Goal: Use online tool/utility

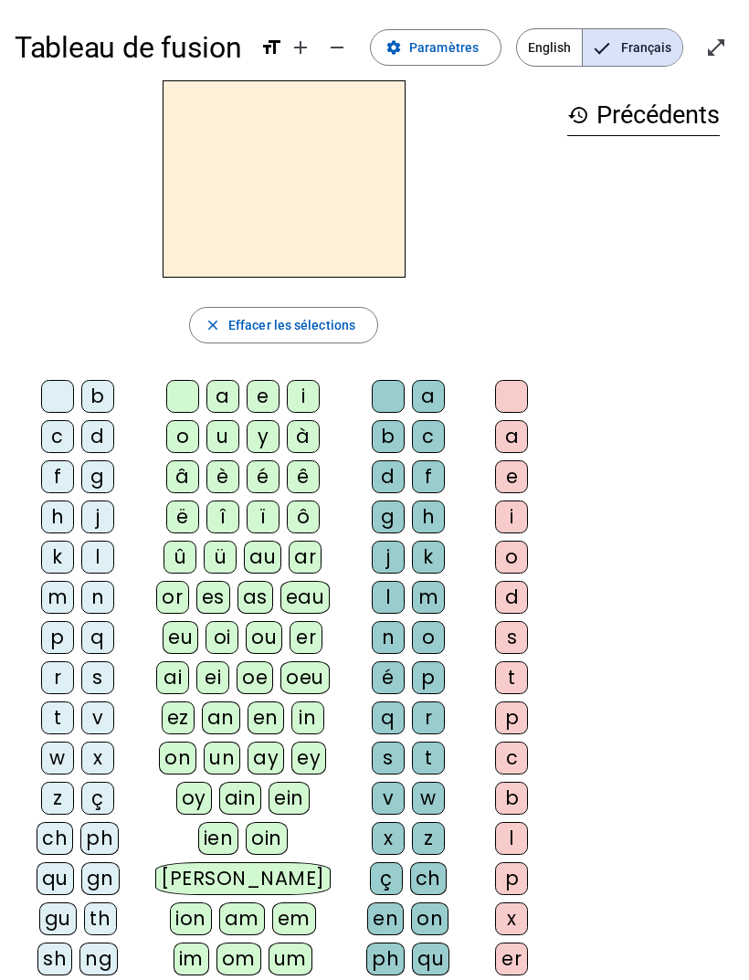
scroll to position [2, 0]
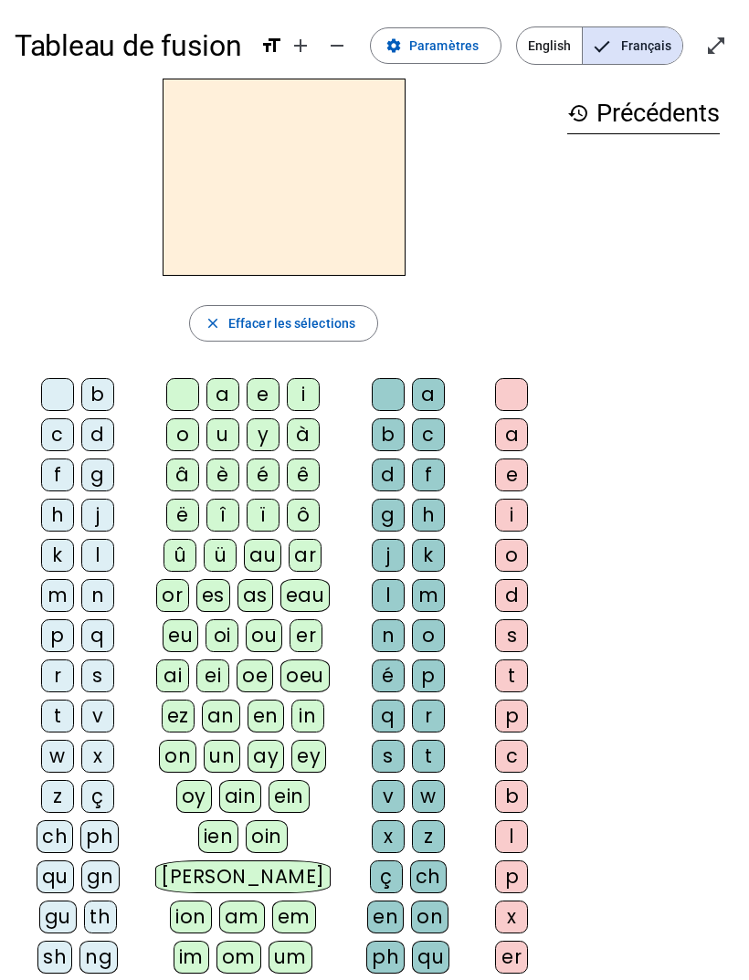
click at [470, 0] on div "Tableau de fusion format_size add remove settings Paramètres English Français o…" at bounding box center [374, 890] width 749 height 1785
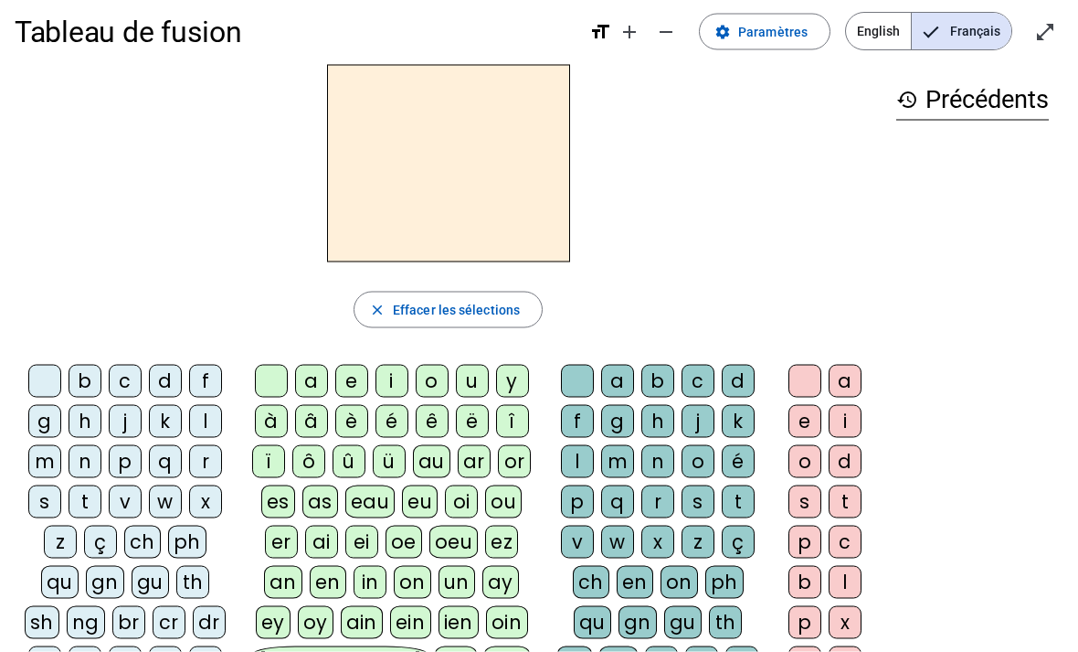
scroll to position [0, 0]
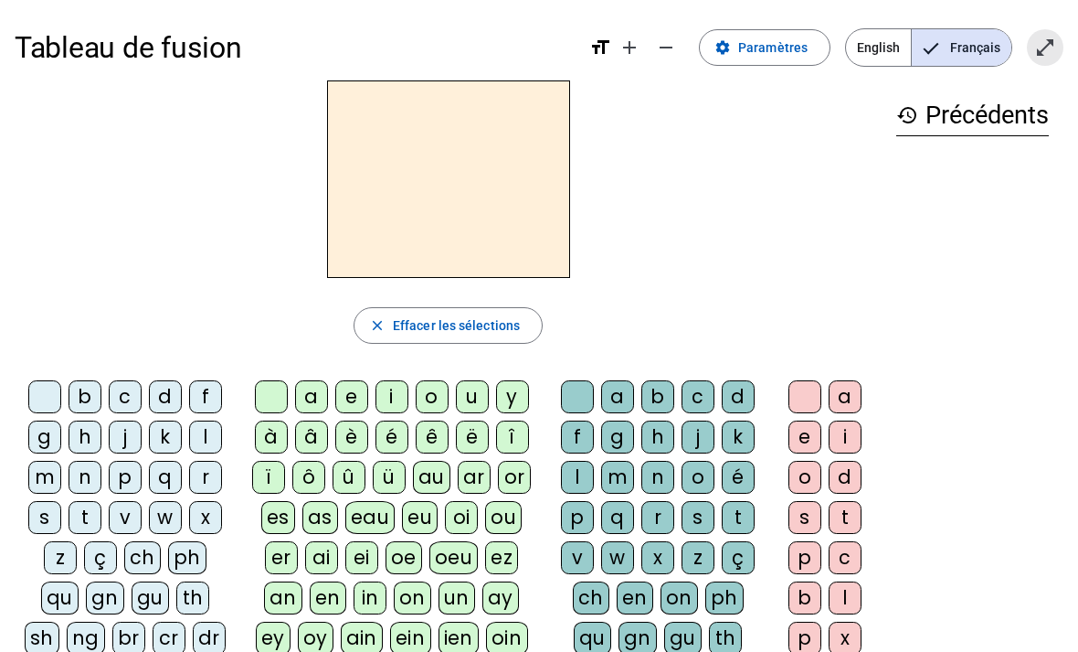
click at [748, 50] on mat-icon "open_in_full" at bounding box center [1045, 48] width 22 height 22
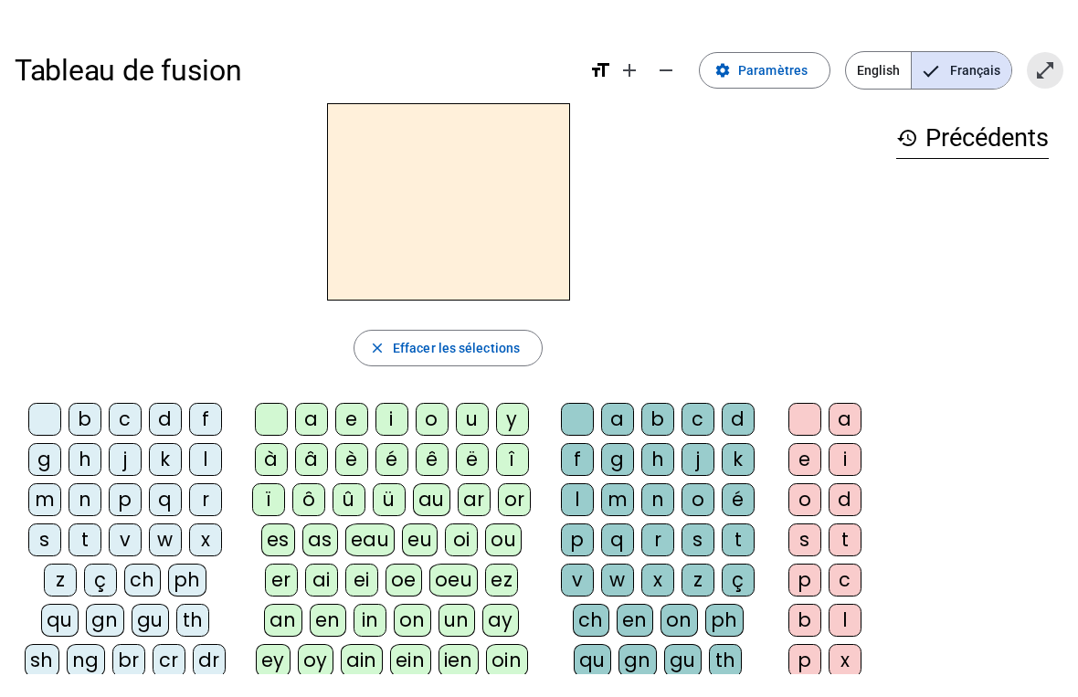
scroll to position [22, 0]
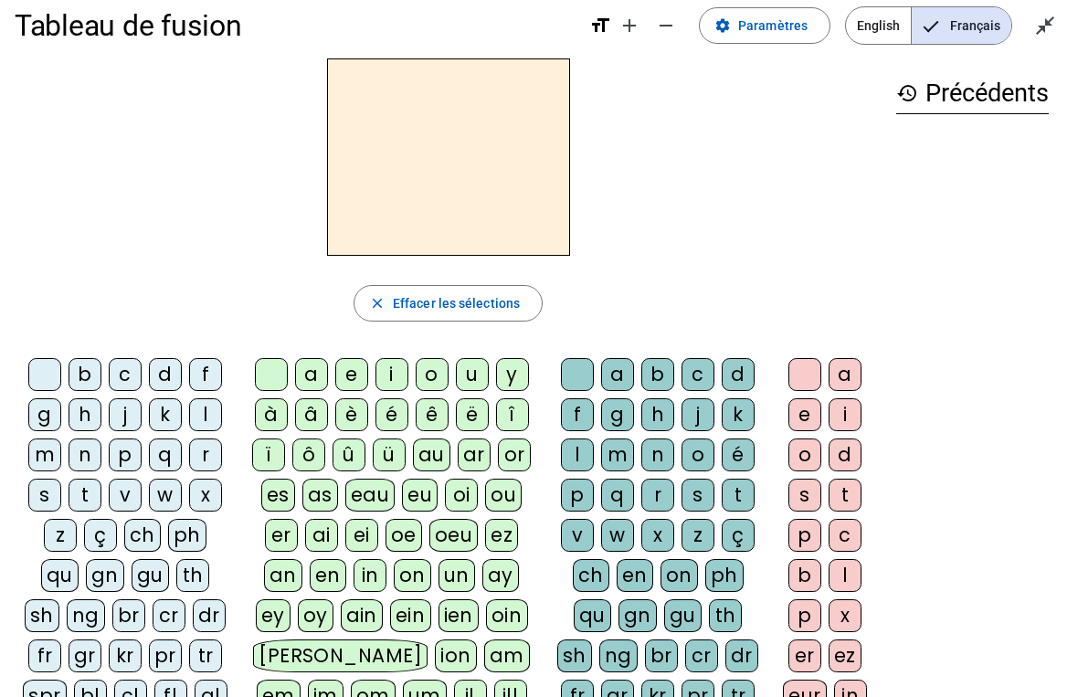
click at [48, 496] on div "s" at bounding box center [44, 495] width 33 height 33
click at [473, 368] on div "u" at bounding box center [472, 374] width 33 height 33
click at [99, 373] on div "b" at bounding box center [85, 374] width 33 height 33
click at [214, 417] on div "l" at bounding box center [205, 414] width 33 height 33
click at [163, 378] on div "d" at bounding box center [165, 374] width 33 height 33
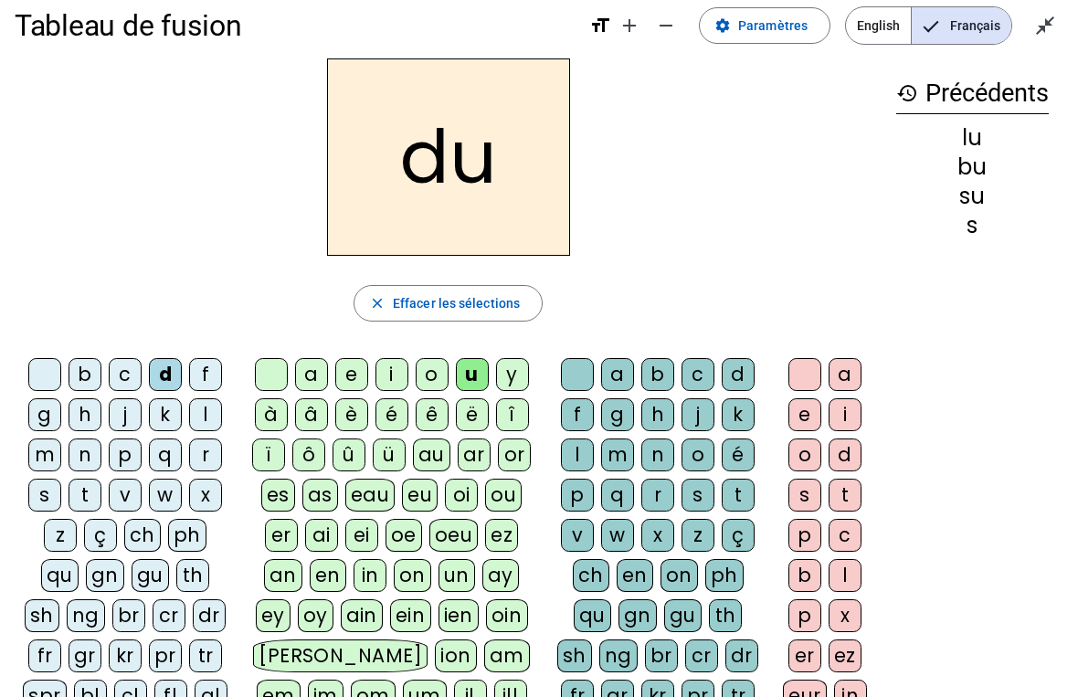
click at [90, 498] on div "t" at bounding box center [85, 495] width 33 height 33
click at [316, 380] on div "a" at bounding box center [311, 374] width 33 height 33
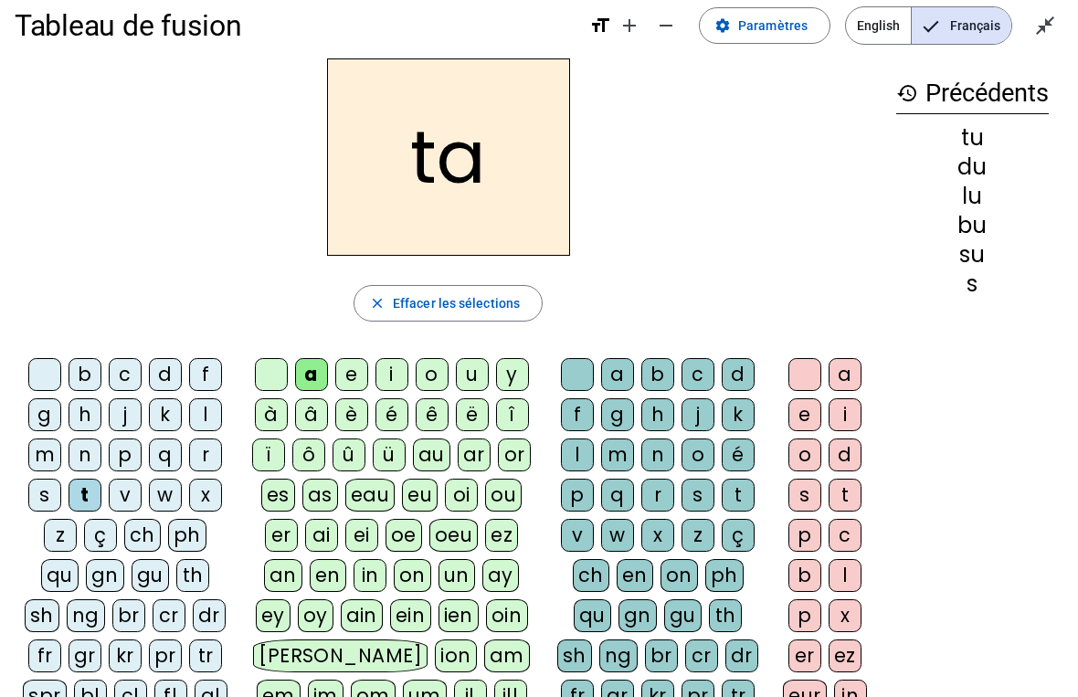
click at [46, 497] on div "s" at bounding box center [44, 495] width 33 height 33
click at [50, 444] on div "m" at bounding box center [44, 455] width 33 height 33
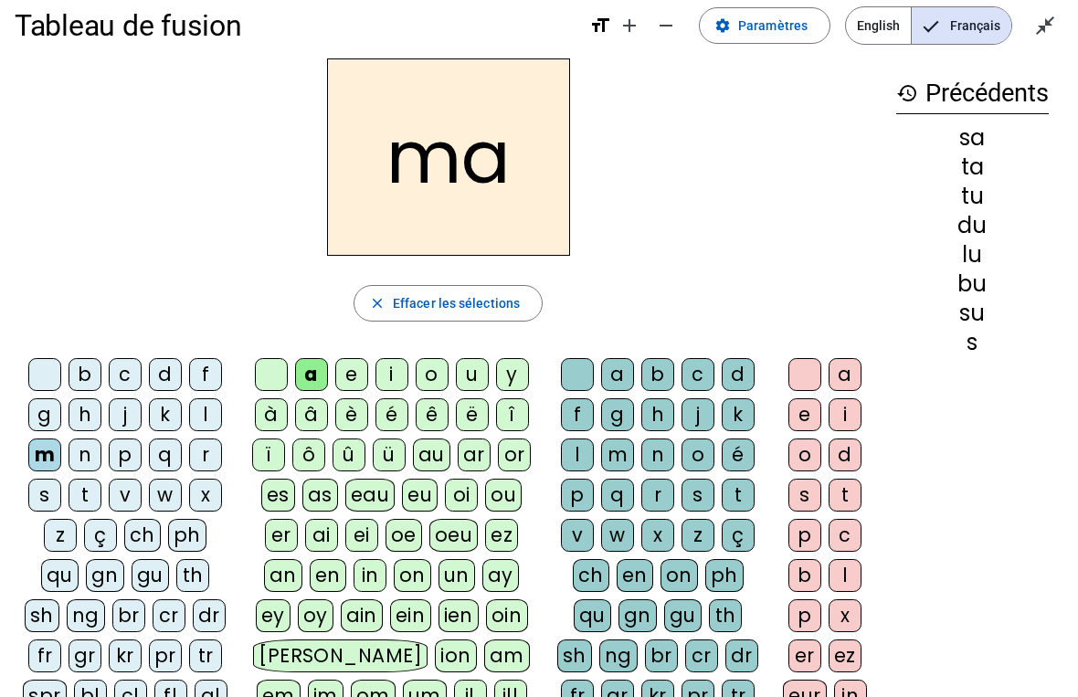
click at [212, 415] on div "l" at bounding box center [205, 414] width 33 height 33
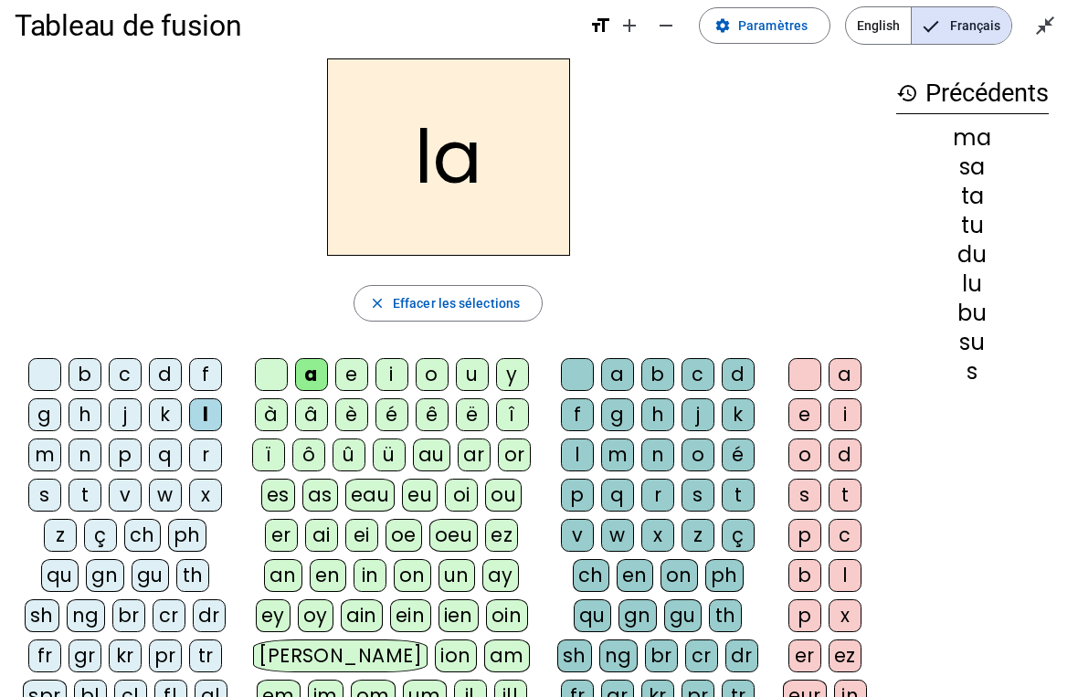
click at [355, 376] on div "e" at bounding box center [351, 374] width 33 height 33
click at [52, 492] on div "s" at bounding box center [44, 495] width 33 height 33
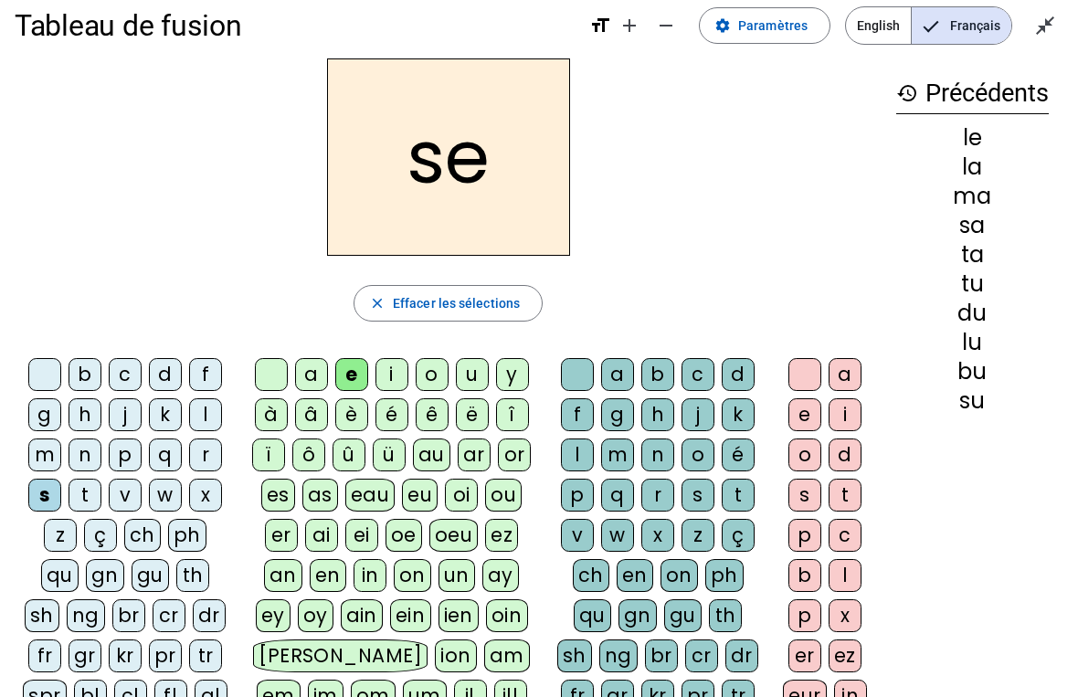
click at [395, 376] on div "i" at bounding box center [392, 374] width 33 height 33
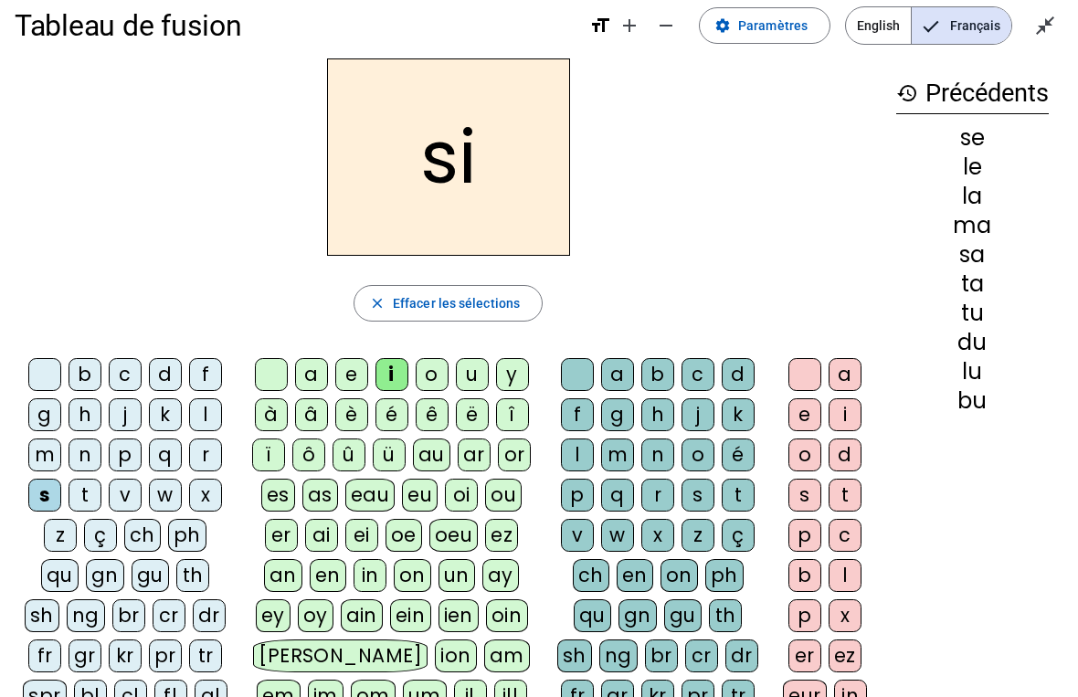
click at [85, 455] on div "n" at bounding box center [85, 455] width 33 height 33
click at [125, 455] on div "p" at bounding box center [125, 455] width 33 height 33
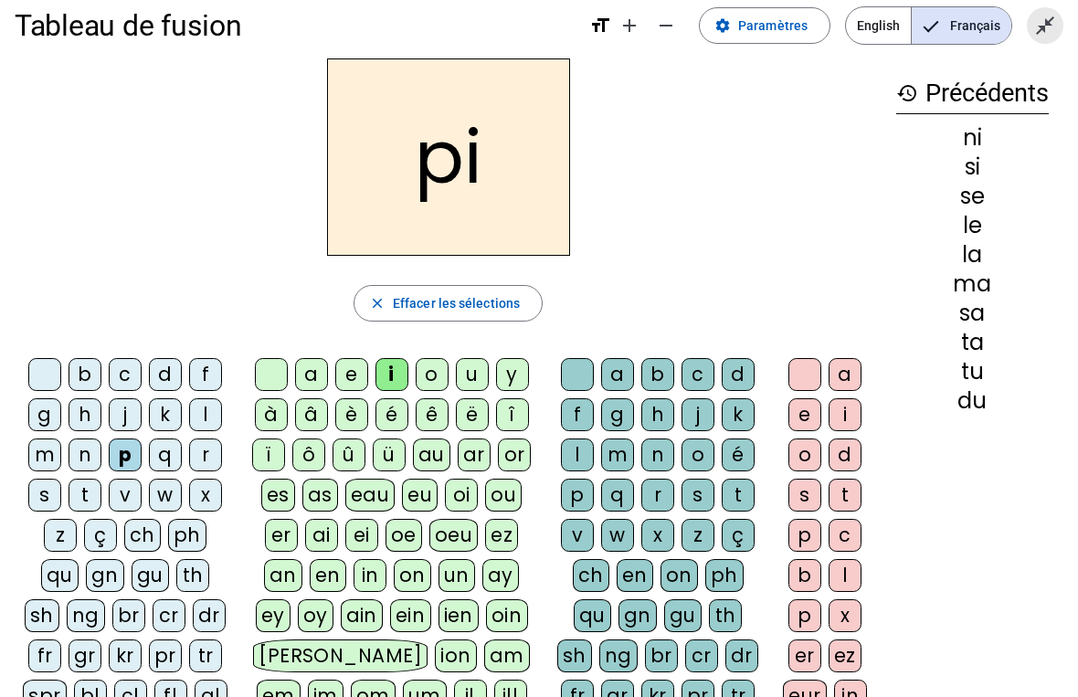
click at [748, 23] on span "Quitter le plein écran" at bounding box center [1045, 26] width 44 height 44
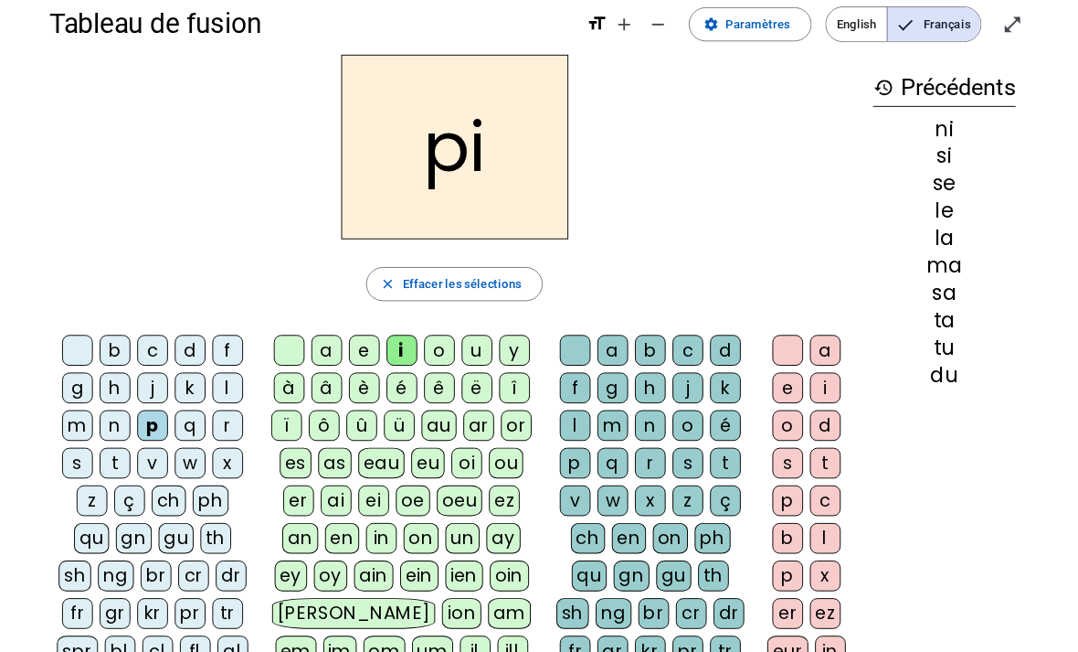
scroll to position [0, 0]
